Goal: Task Accomplishment & Management: Use online tool/utility

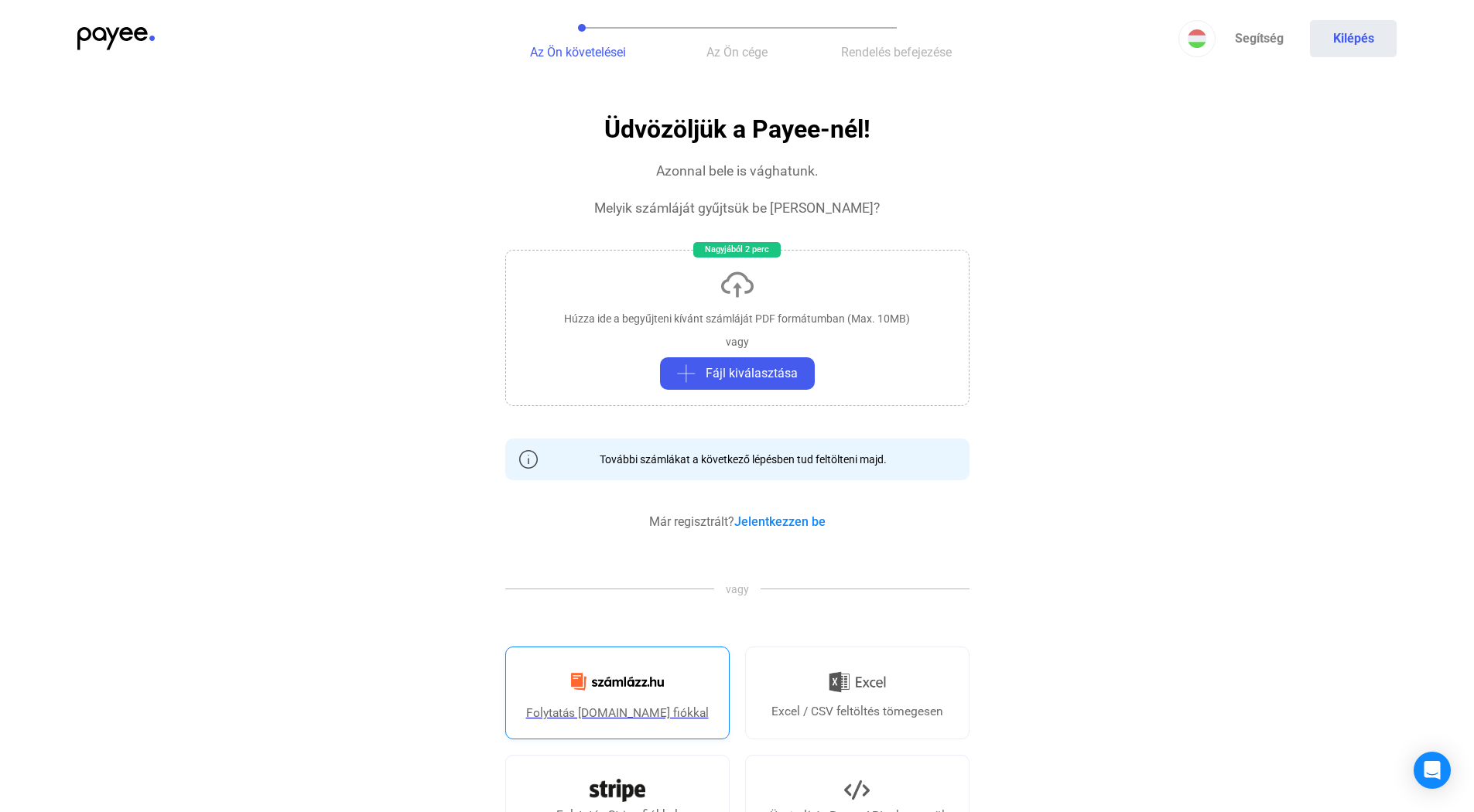
click at [625, 696] on img at bounding box center [618, 682] width 112 height 37
click at [123, 36] on img at bounding box center [116, 39] width 77 height 23
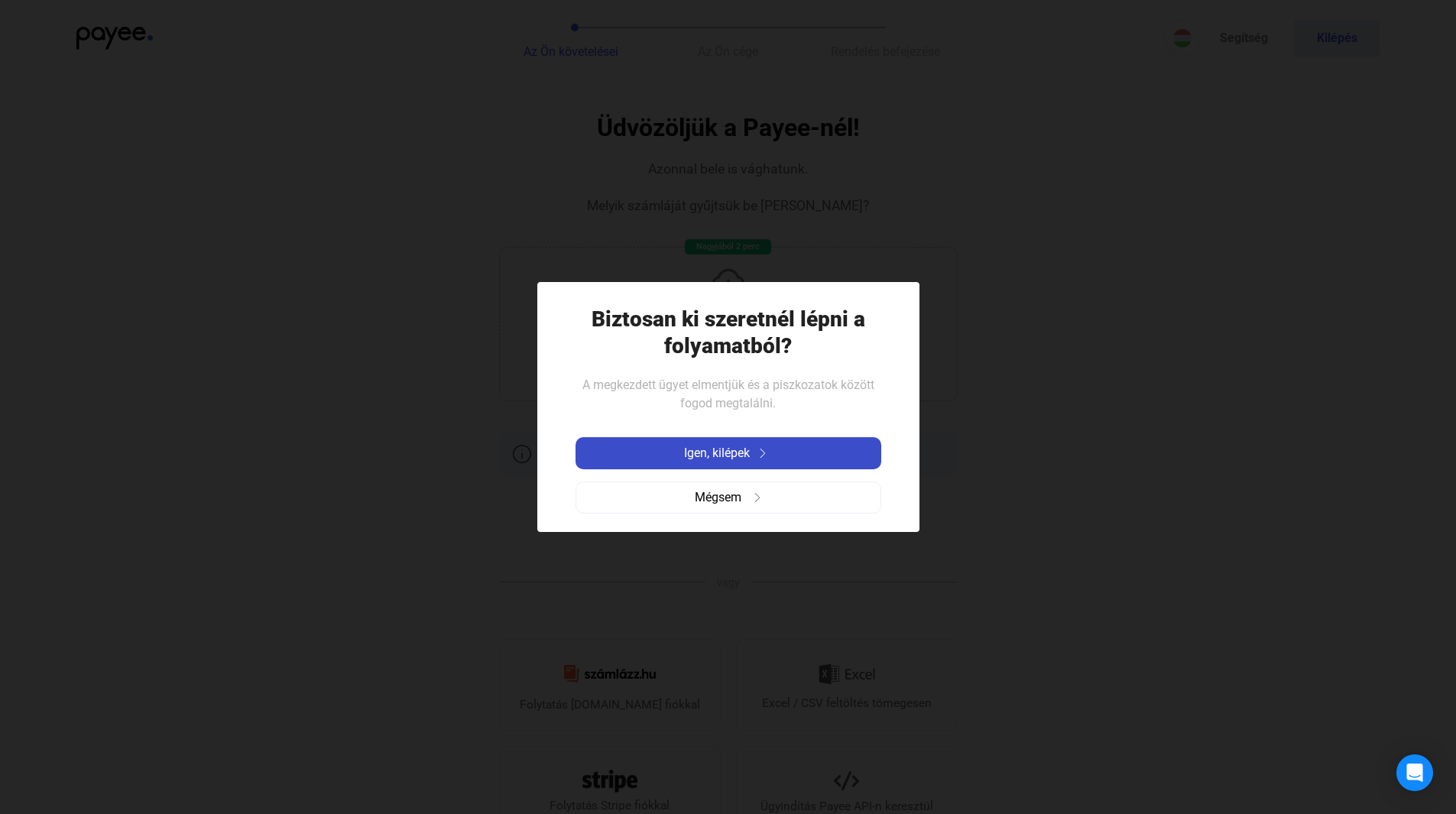
click at [736, 450] on span "Igen, kilépek" at bounding box center [717, 453] width 66 height 18
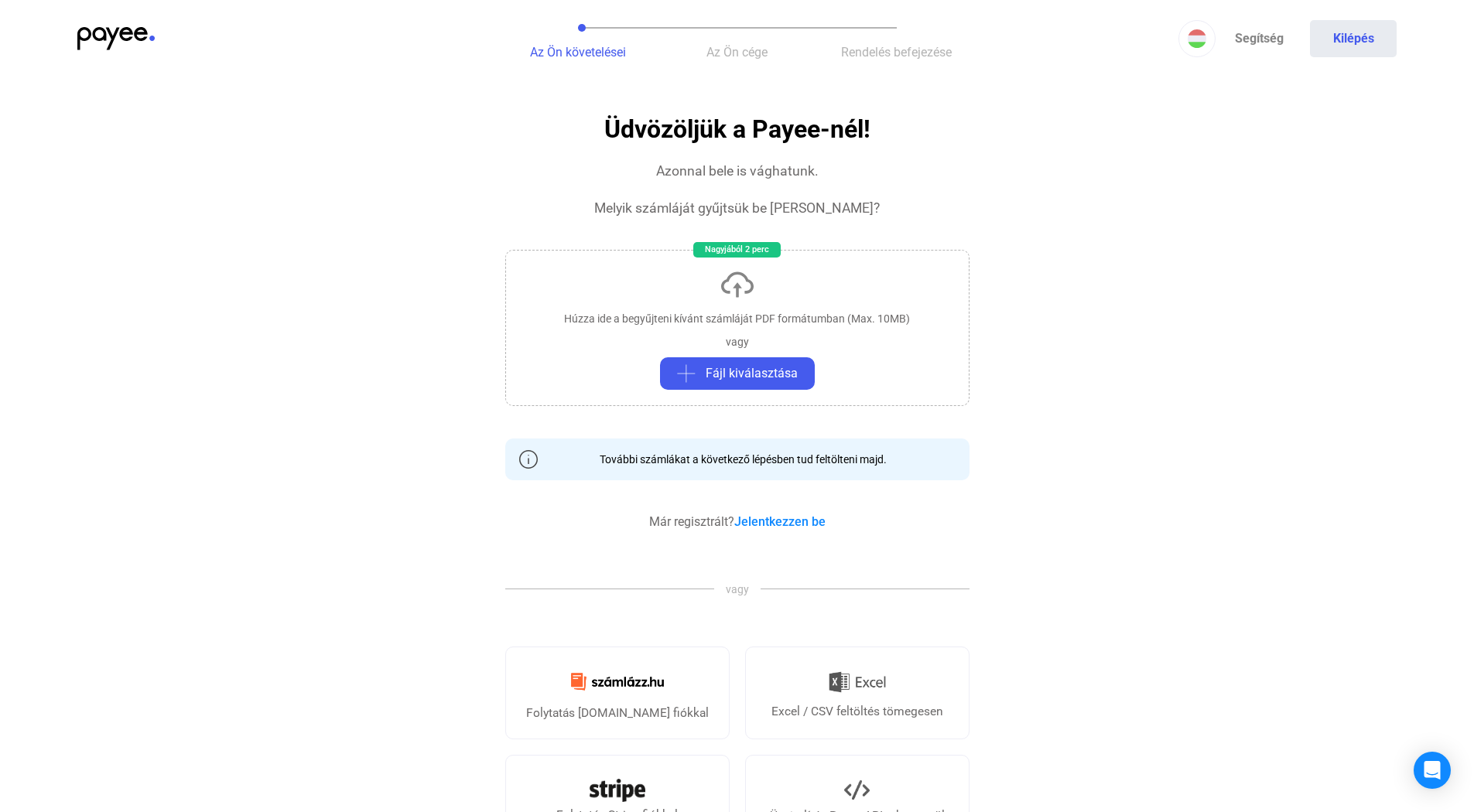
click at [122, 30] on img at bounding box center [116, 39] width 77 height 23
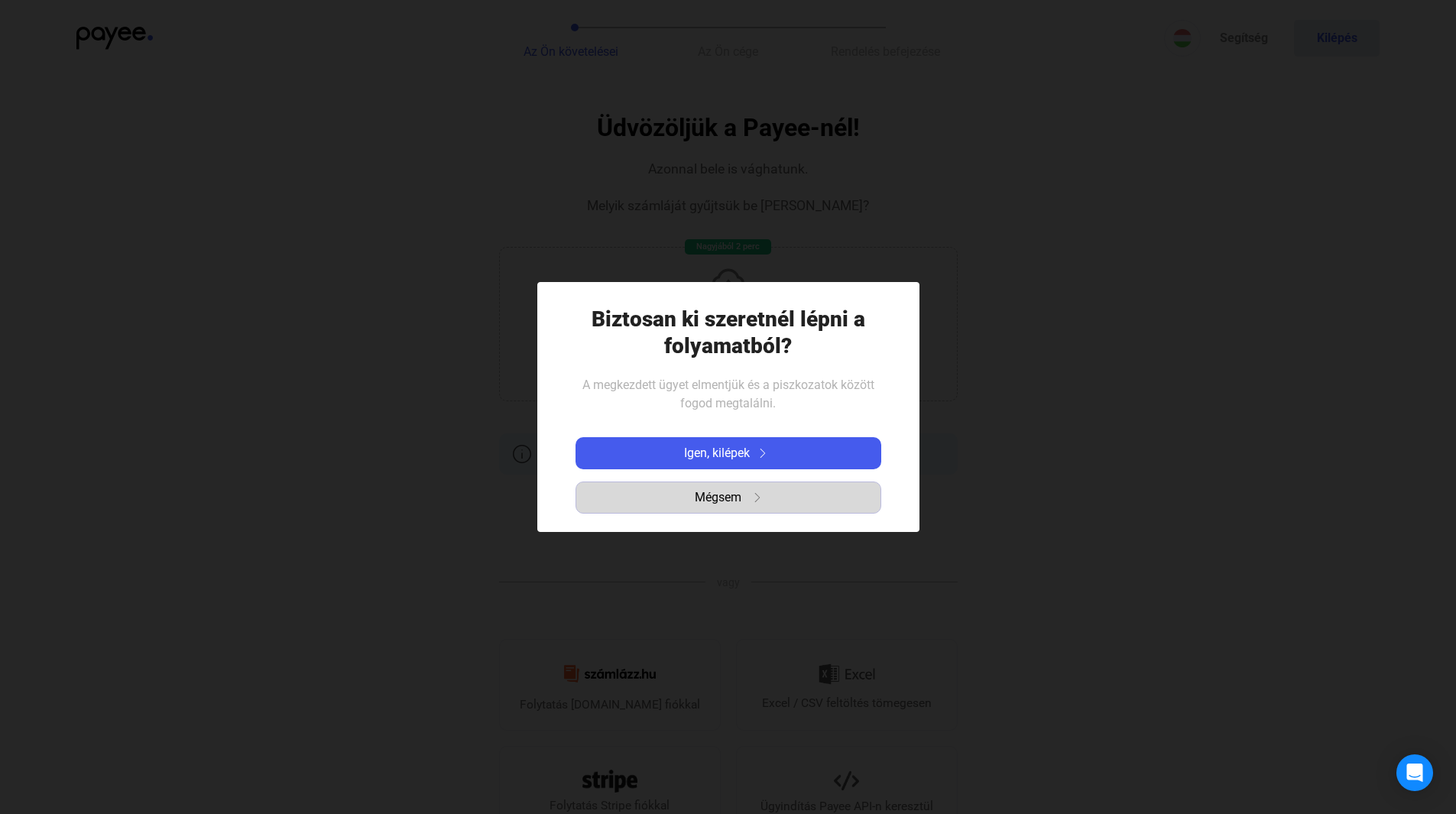
click at [736, 500] on span "Mégsem" at bounding box center [718, 497] width 47 height 18
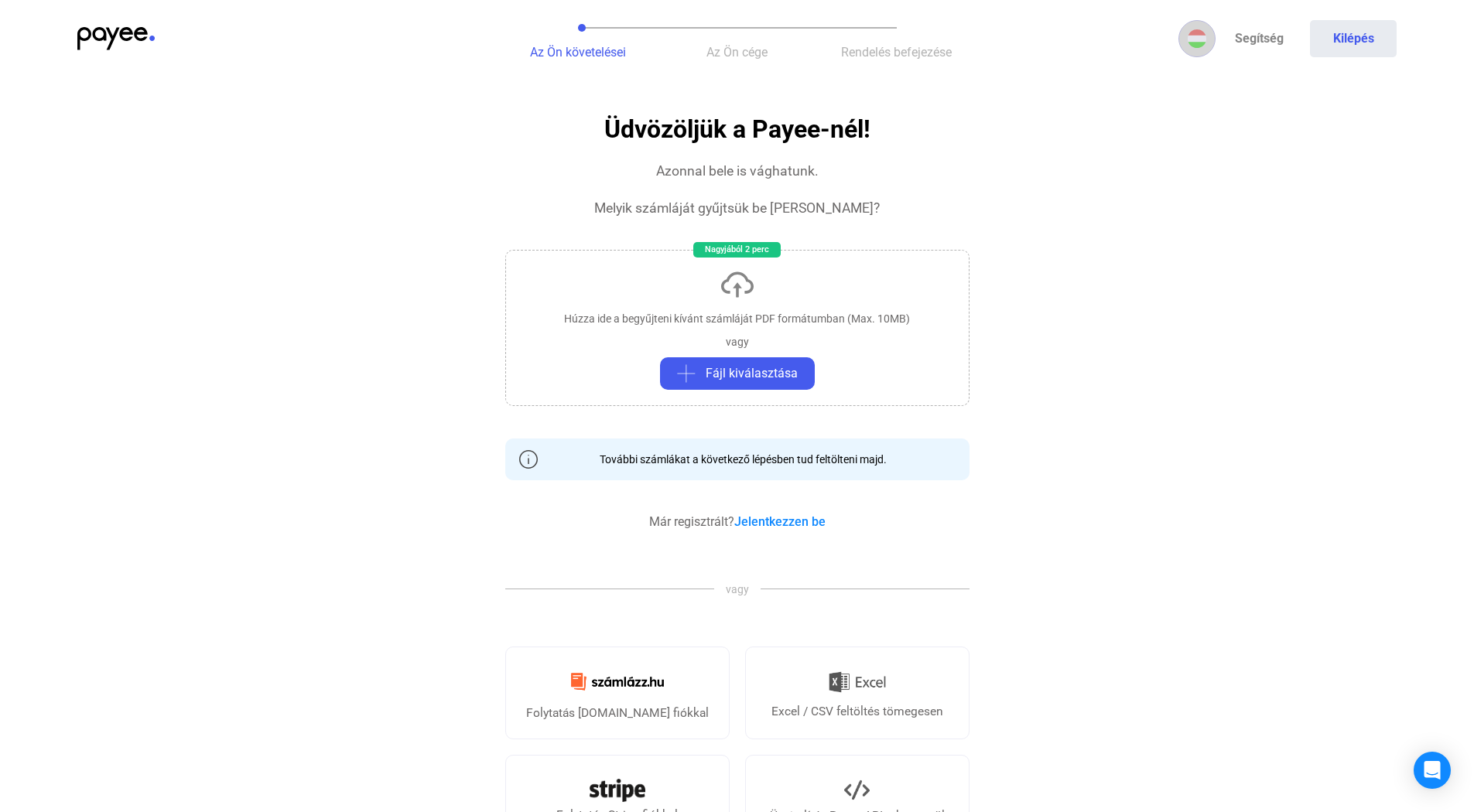
click at [1196, 46] on img at bounding box center [1197, 39] width 18 height 18
click at [1196, 46] on div at bounding box center [737, 406] width 1474 height 812
click at [116, 39] on img at bounding box center [116, 39] width 77 height 23
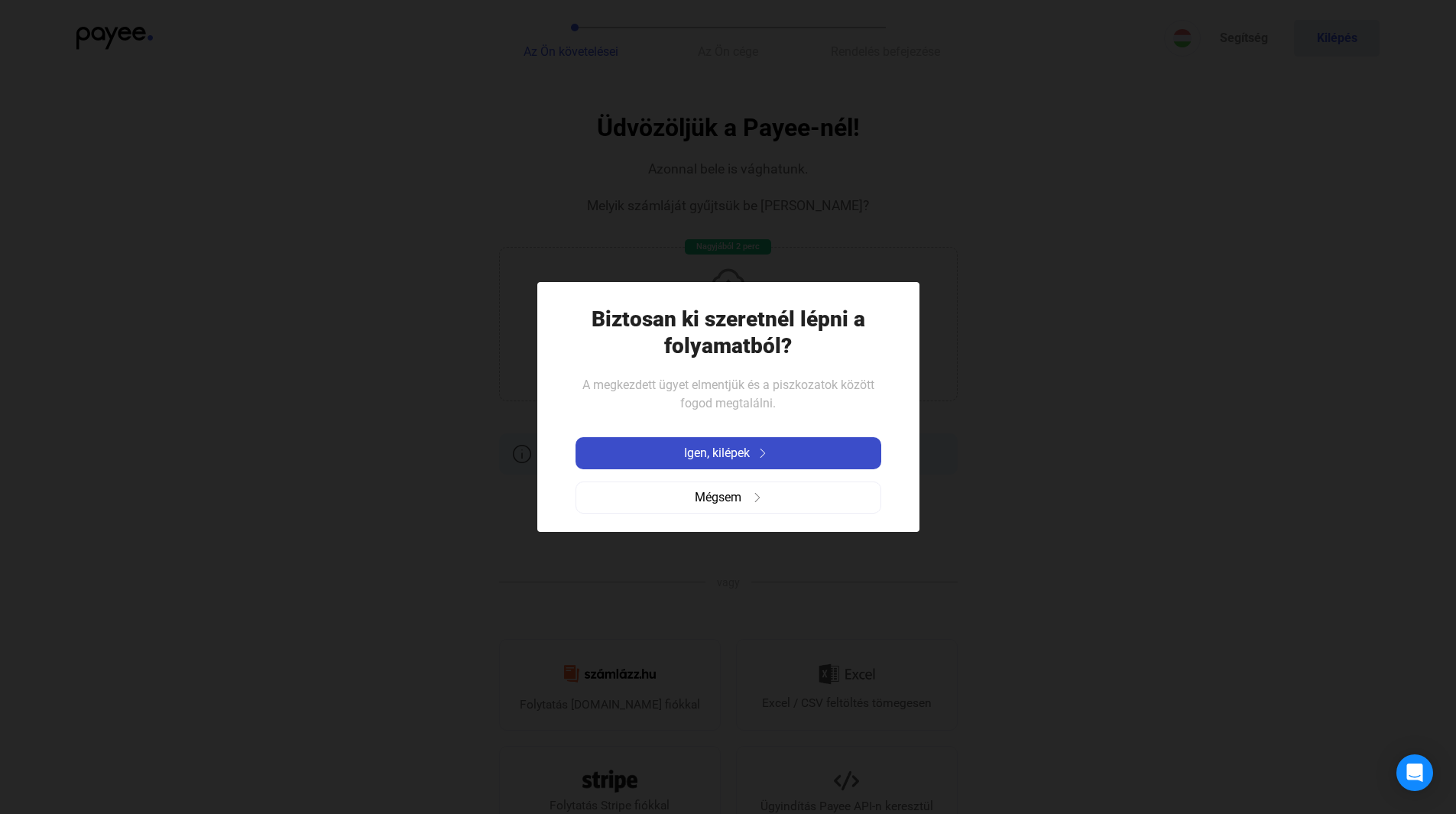
click at [766, 455] on img at bounding box center [762, 453] width 18 height 10
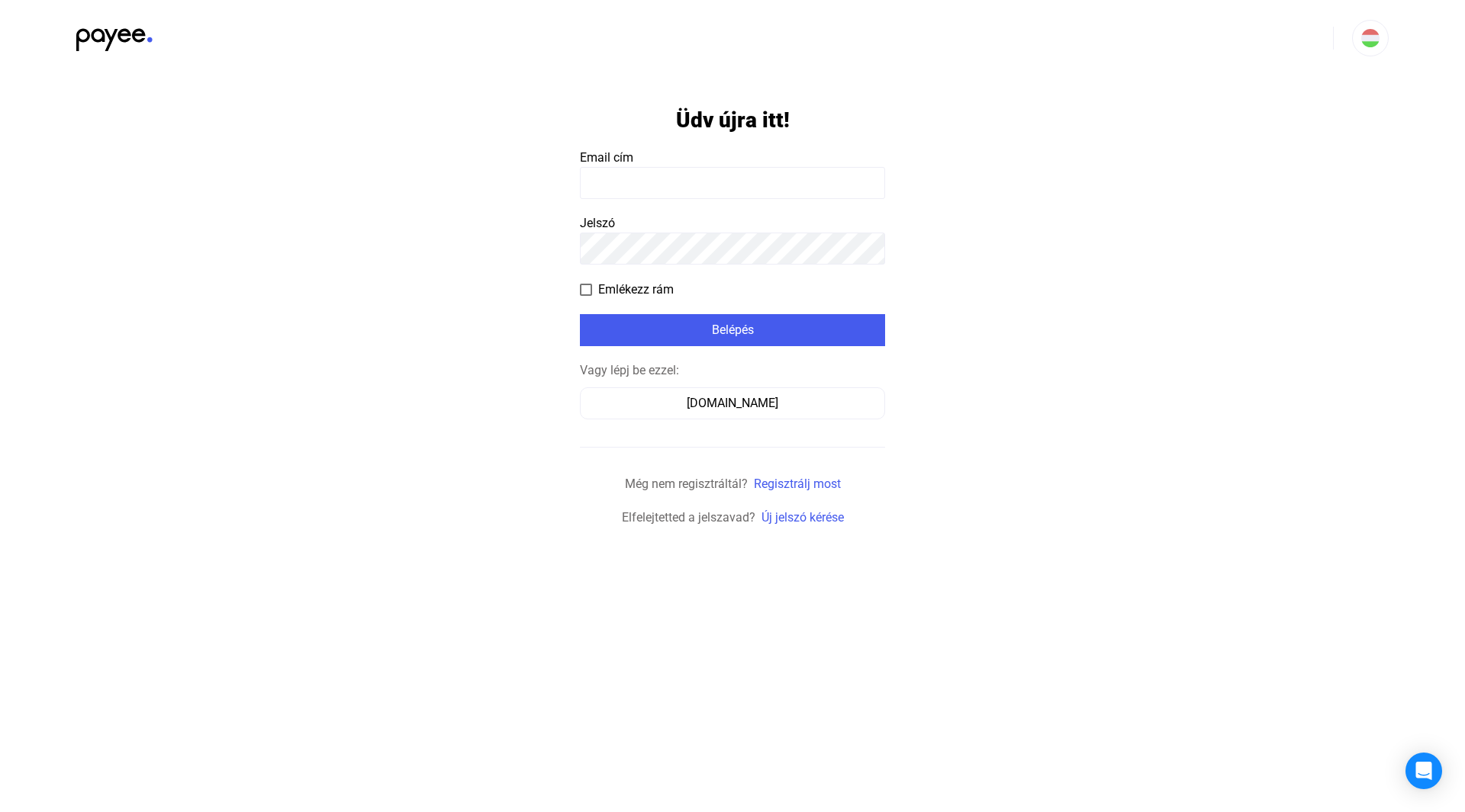
click at [657, 179] on input at bounding box center [732, 183] width 305 height 32
click at [793, 396] on div "[DOMAIN_NAME]" at bounding box center [732, 403] width 295 height 18
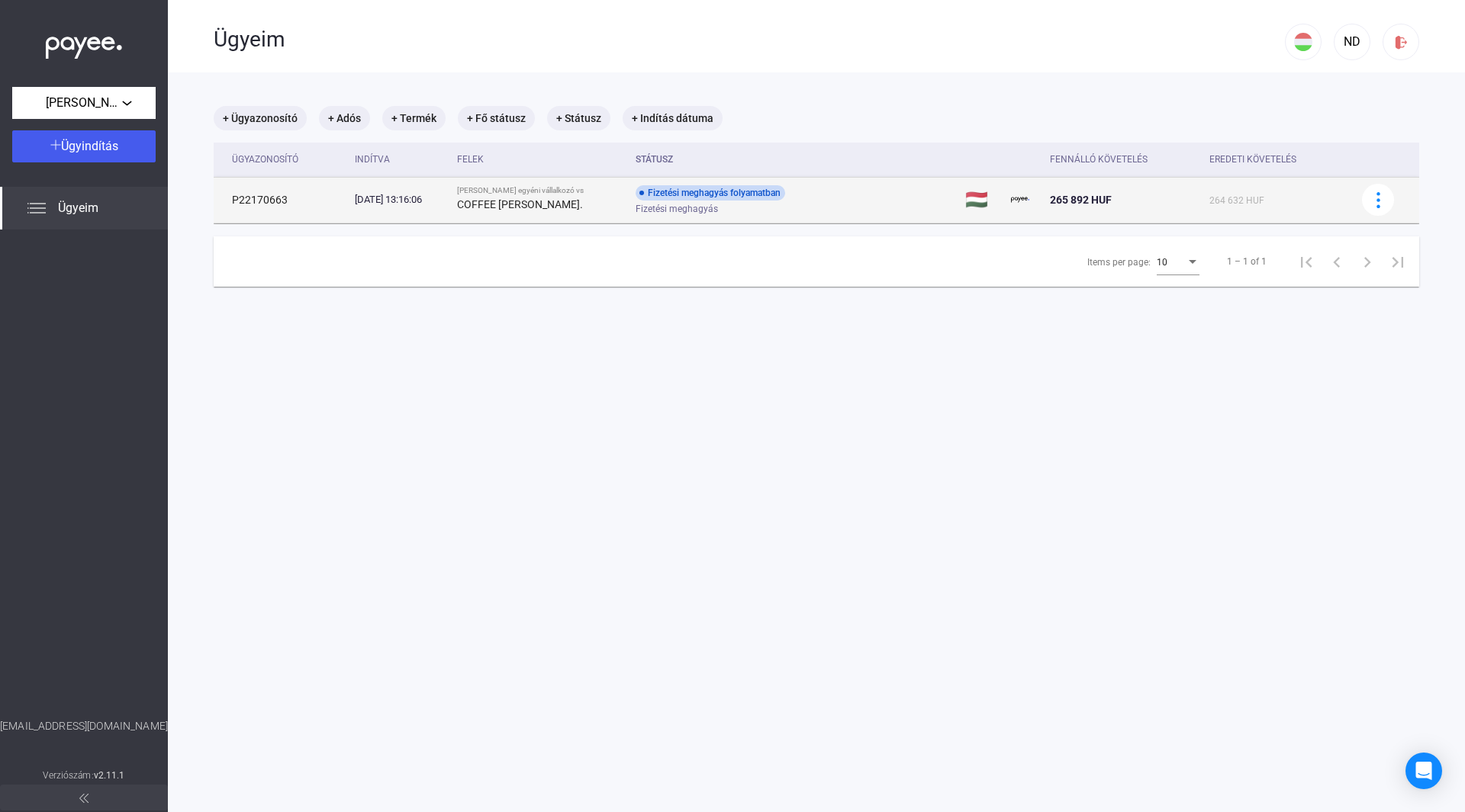
click at [557, 211] on strong "COFFEE SOPHIE Kft." at bounding box center [520, 204] width 126 height 12
